Goal: Complete application form

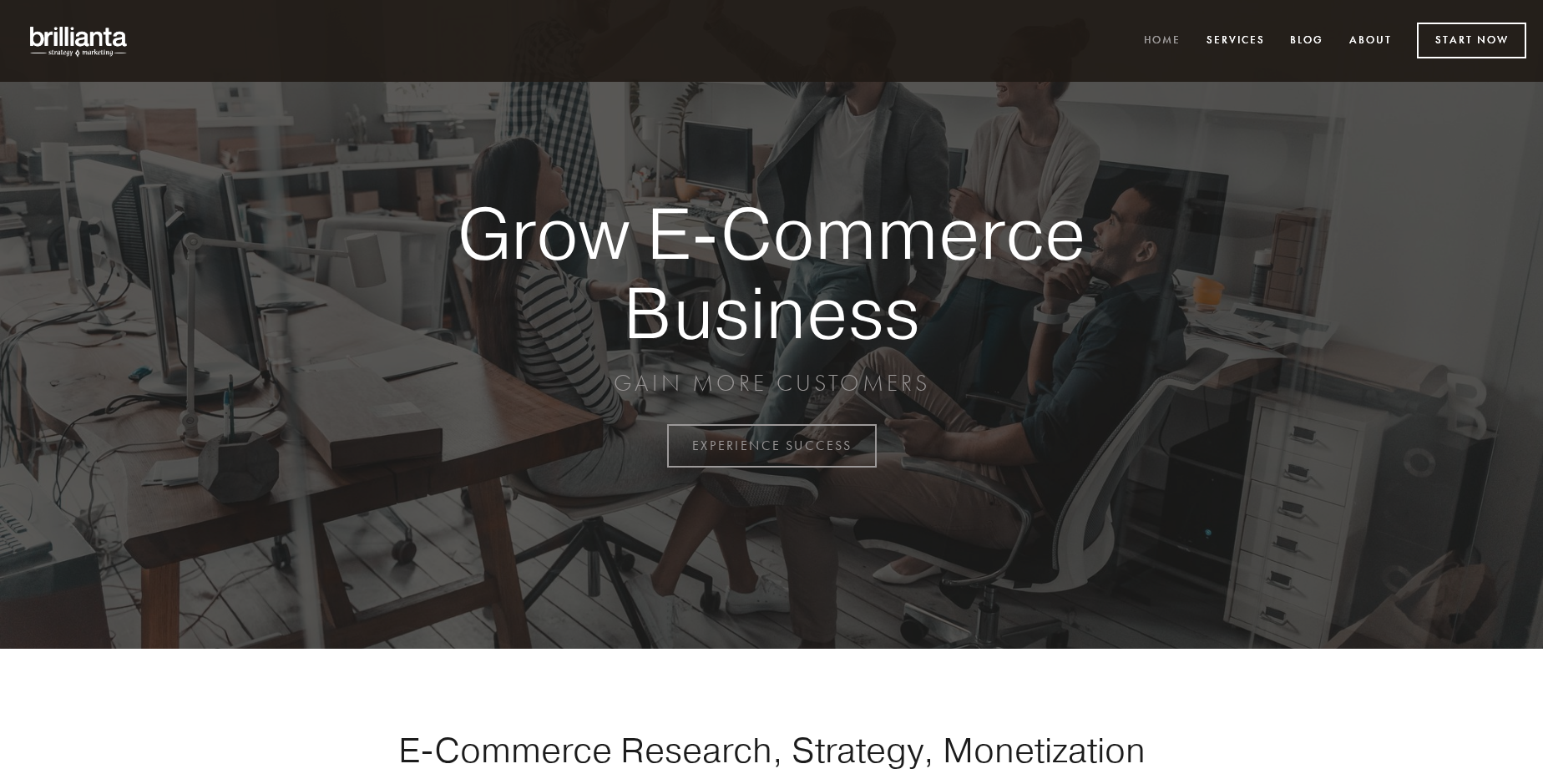
scroll to position [4374, 0]
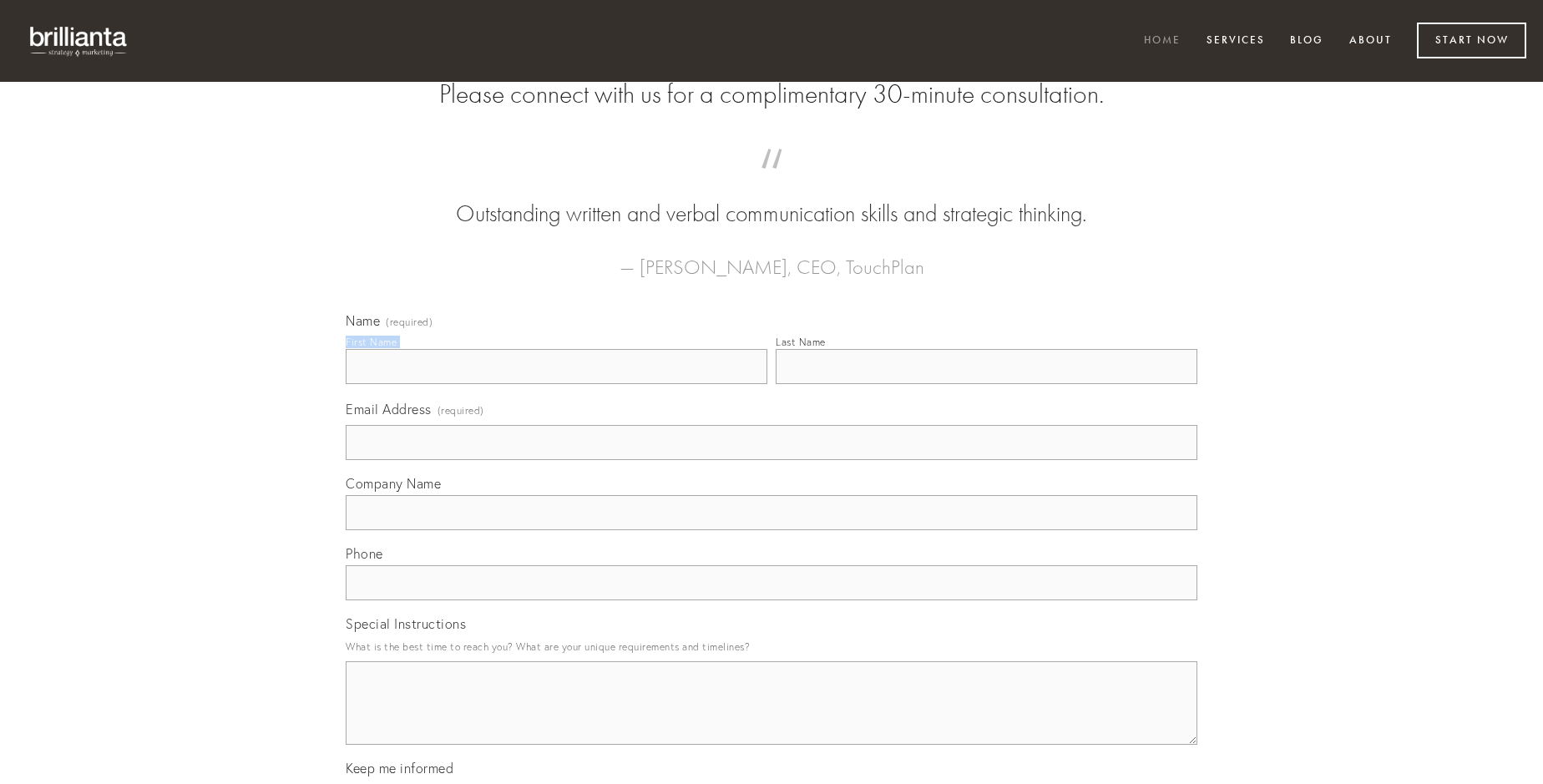
type input "[PERSON_NAME]"
click at [986, 384] on input "Last Name" at bounding box center [986, 366] width 421 height 35
type input "[PERSON_NAME]"
click at [771, 460] on input "Email Address (required)" at bounding box center [772, 442] width 852 height 35
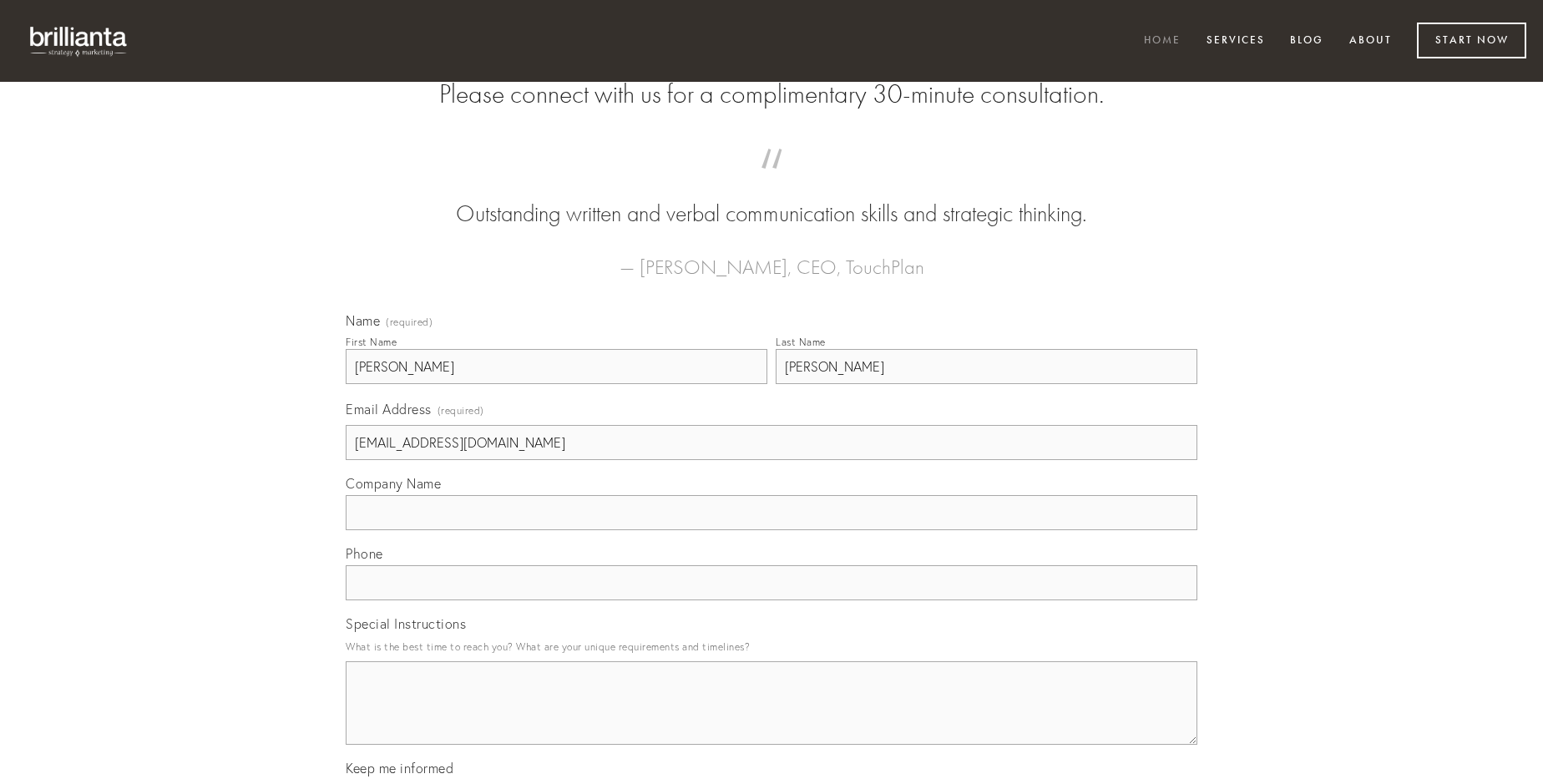
type input "[EMAIL_ADDRESS][DOMAIN_NAME]"
click at [771, 530] on input "Company Name" at bounding box center [772, 512] width 852 height 35
type input "arbor"
click at [771, 600] on input "text" at bounding box center [772, 583] width 852 height 35
click at [771, 717] on textarea "Special Instructions" at bounding box center [772, 703] width 852 height 84
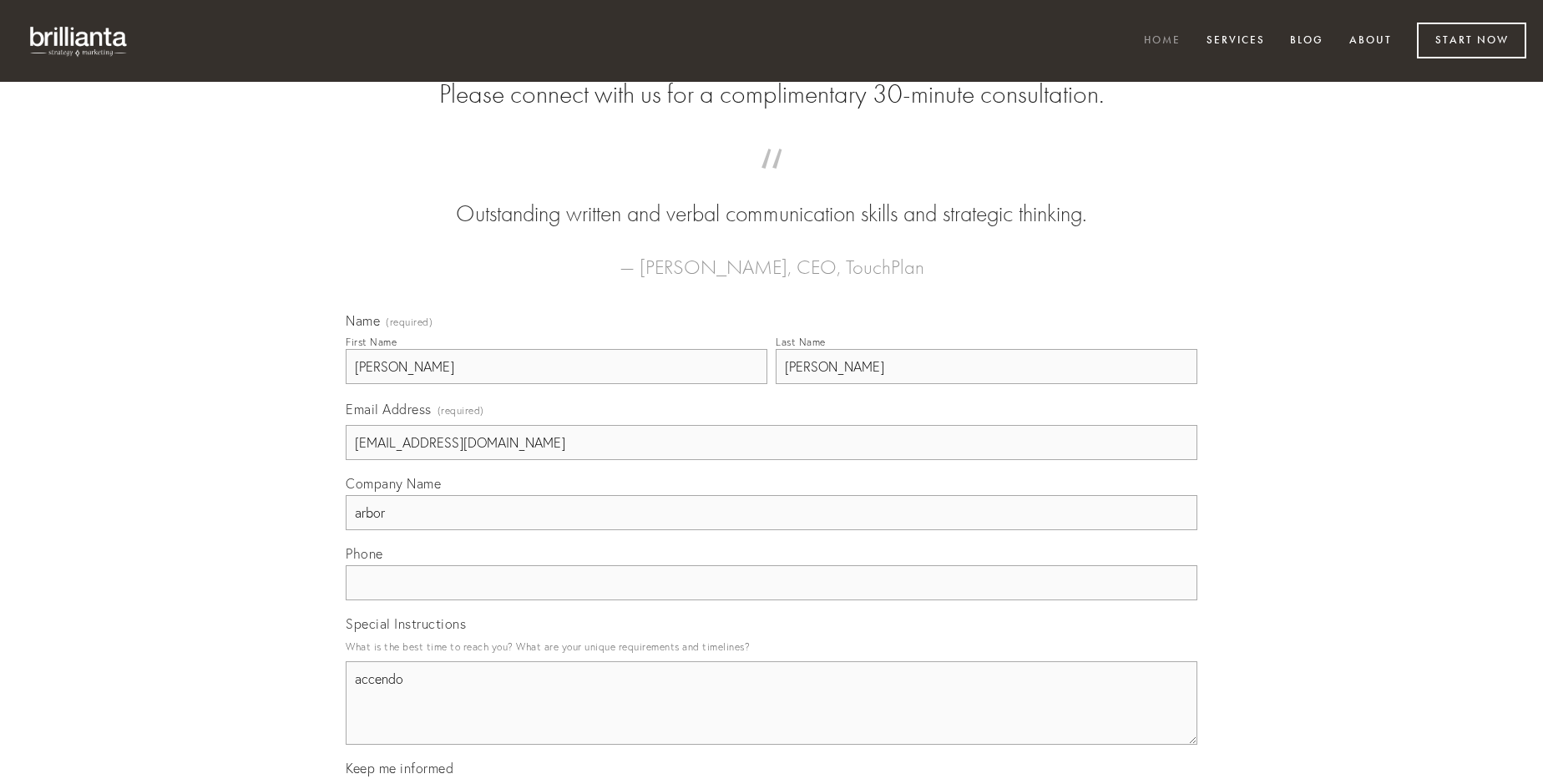
type textarea "accendo"
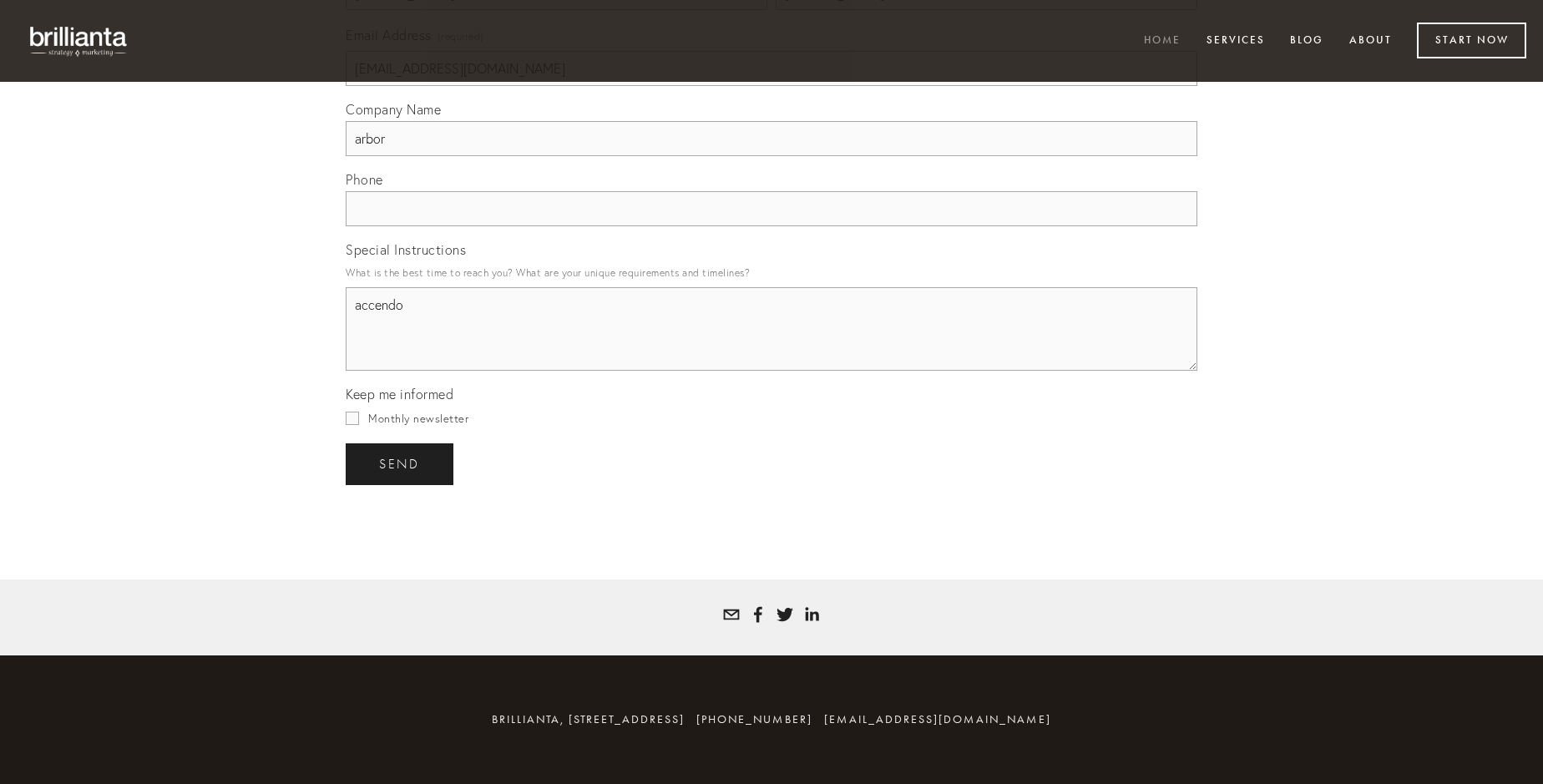
click at [401, 463] on span "send" at bounding box center [399, 464] width 41 height 15
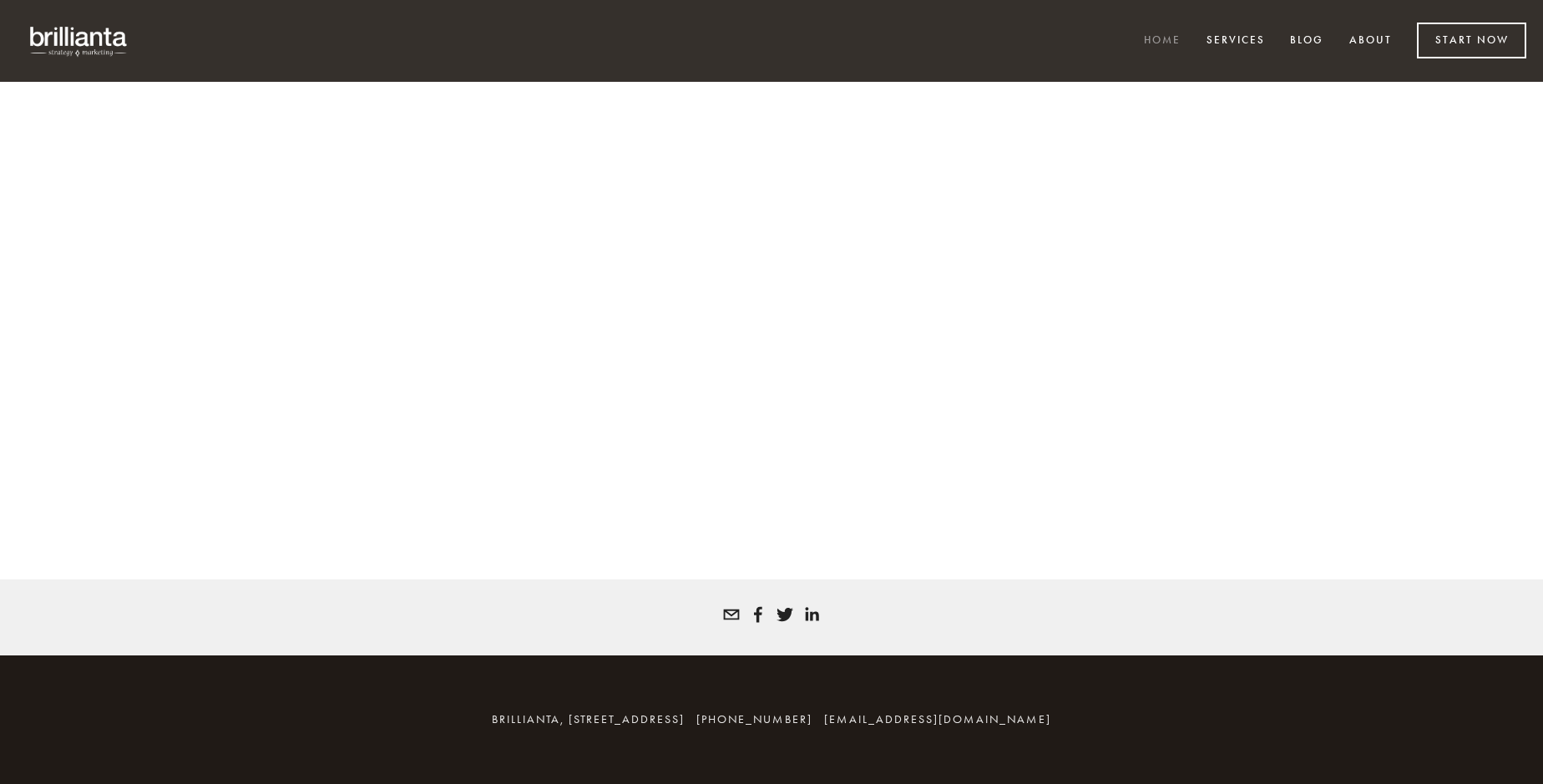
scroll to position [4352, 0]
